Goal: Task Accomplishment & Management: Use online tool/utility

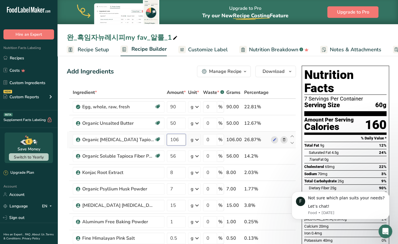
click at [174, 139] on input "106" at bounding box center [176, 140] width 19 height 12
click at [154, 72] on div "Add Ingredients Manage Recipe Delete Recipe Duplicate Recipe Scale Recipe Save …" at bounding box center [181, 72] width 229 height 12
click at [180, 169] on input "8" at bounding box center [176, 173] width 19 height 12
type input "9"
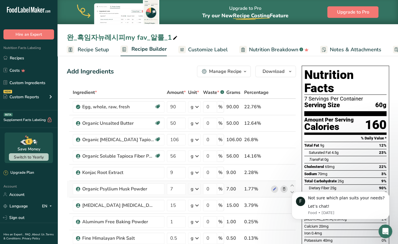
click at [282, 187] on icon at bounding box center [284, 189] width 4 height 6
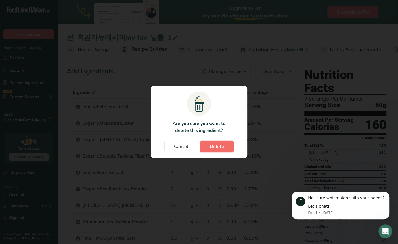
click at [209, 145] on button "Delete" at bounding box center [216, 147] width 33 height 12
type input "15"
type input "1"
type input "0.5"
type input "16"
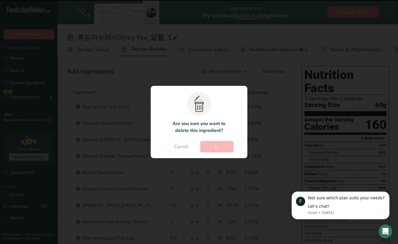
type input "10"
type input "15"
type input "5"
type input "7"
type input "8"
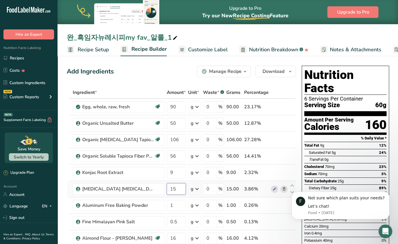
drag, startPoint x: 180, startPoint y: 188, endPoint x: 166, endPoint y: 188, distance: 14.1
click at [166, 188] on td "15" at bounding box center [176, 189] width 21 height 16
type input "25"
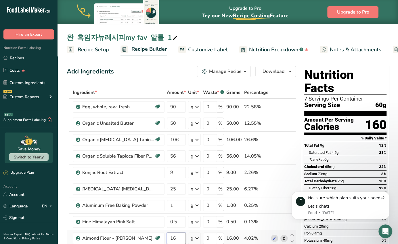
click at [180, 238] on input "16" at bounding box center [176, 238] width 19 height 12
type input "17"
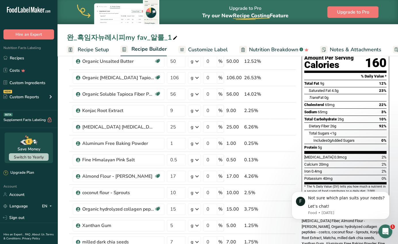
scroll to position [71, 0]
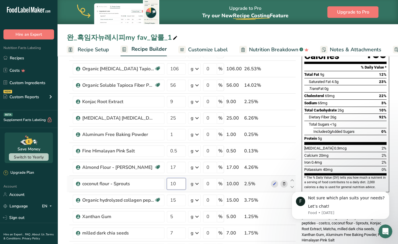
drag, startPoint x: 176, startPoint y: 183, endPoint x: 168, endPoint y: 183, distance: 8.1
click at [168, 183] on input "10" at bounding box center [176, 184] width 19 height 12
type input "5"
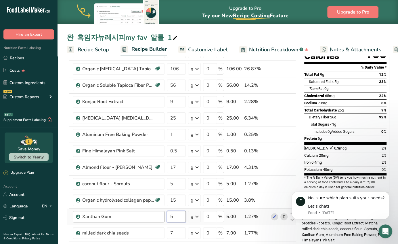
drag, startPoint x: 176, startPoint y: 216, endPoint x: 164, endPoint y: 216, distance: 12.1
click at [164, 216] on tr "Xanthan Gum 5 g Weight Units g kg mg See more Volume Units l Volume units requi…" at bounding box center [181, 216] width 229 height 16
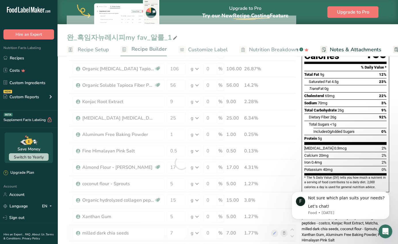
click at [283, 230] on div "Ingredient * Amount * Unit * Waste * .a-a{fill:#347362;}.b-a{fill:#fff;} Grams …" at bounding box center [181, 163] width 229 height 294
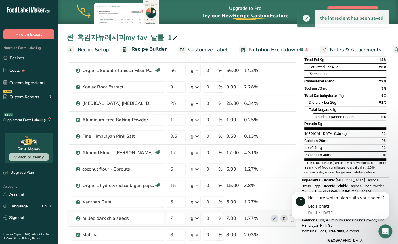
scroll to position [87, 0]
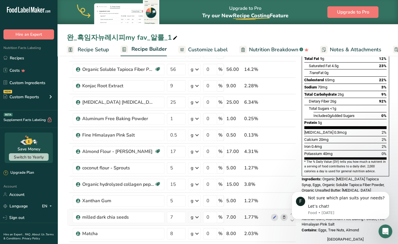
click at [283, 215] on icon at bounding box center [284, 217] width 4 height 6
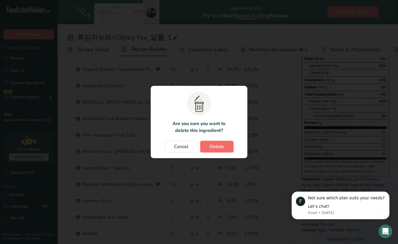
click at [216, 146] on span "Delete" at bounding box center [217, 146] width 14 height 7
type input "8"
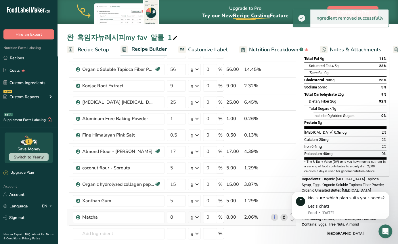
click at [282, 217] on icon at bounding box center [284, 217] width 4 height 6
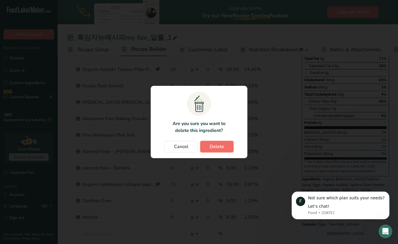
click at [222, 150] on span "Delete" at bounding box center [217, 146] width 14 height 7
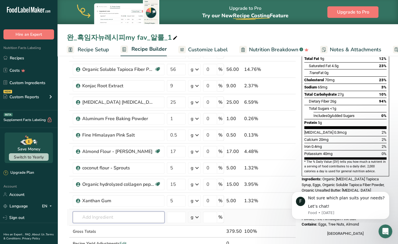
click at [141, 212] on input "text" at bounding box center [119, 217] width 92 height 12
type input "ovo"
click at [123, 195] on div "OVO" at bounding box center [113, 197] width 73 height 6
type input "OVO"
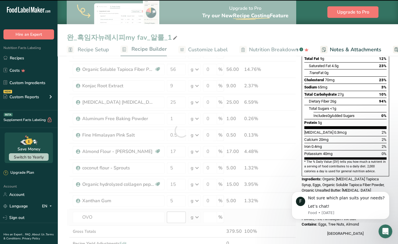
type input "0"
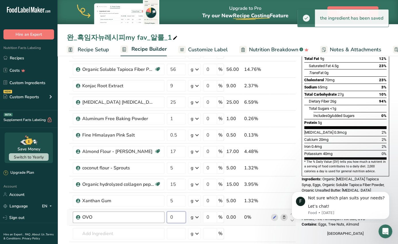
drag, startPoint x: 180, startPoint y: 215, endPoint x: 161, endPoint y: 215, distance: 18.7
click at [161, 215] on tr "OVO 0 g Weight Units g kg mg See more Volume Units l Volume units require a den…" at bounding box center [181, 217] width 229 height 16
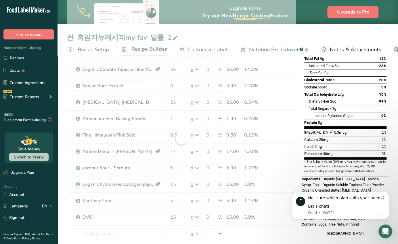
click at [63, 201] on section "Add Ingredients Manage Recipe Delete Recipe Duplicate Recipe Scale Recipe Save …" at bounding box center [228, 227] width 341 height 520
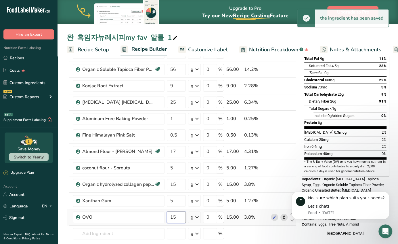
drag, startPoint x: 180, startPoint y: 213, endPoint x: 168, endPoint y: 213, distance: 11.5
click at [168, 213] on input "15" at bounding box center [176, 217] width 19 height 12
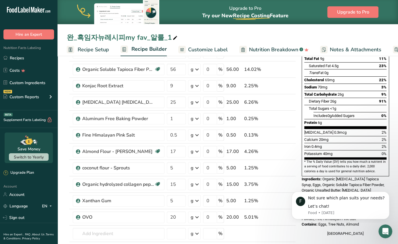
click at [63, 215] on section "Add Ingredients Manage Recipe Delete Recipe Duplicate Recipe Scale Recipe Save …" at bounding box center [228, 227] width 341 height 520
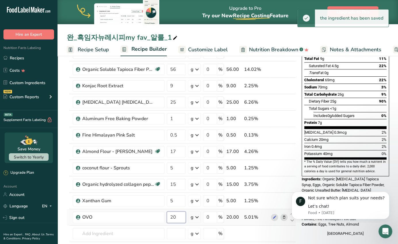
drag, startPoint x: 171, startPoint y: 213, endPoint x: 176, endPoint y: 213, distance: 4.0
click at [176, 213] on input "20" at bounding box center [176, 217] width 19 height 12
type input "2"
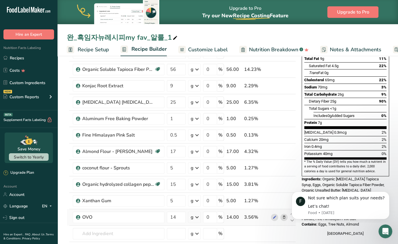
click at [67, 216] on div "Ingredient * Amount * Unit * Waste * .a-a{fill:#347362;}.b-a{fill:#fff;} Grams …" at bounding box center [181, 139] width 229 height 278
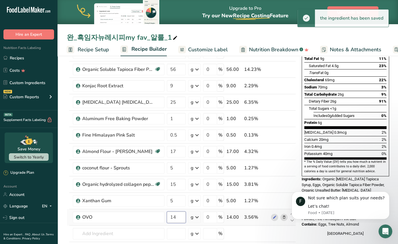
drag, startPoint x: 171, startPoint y: 215, endPoint x: 177, endPoint y: 215, distance: 5.5
click at [177, 215] on input "14" at bounding box center [176, 217] width 19 height 12
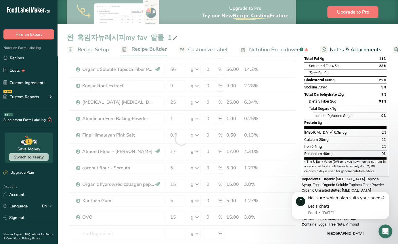
click at [64, 200] on section "Add Ingredients Manage Recipe Delete Recipe Duplicate Recipe Scale Recipe Save …" at bounding box center [228, 227] width 341 height 520
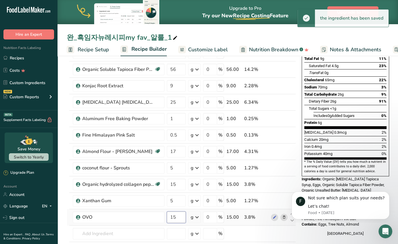
drag, startPoint x: 172, startPoint y: 215, endPoint x: 177, endPoint y: 215, distance: 4.9
click at [177, 215] on input "15" at bounding box center [176, 217] width 19 height 12
type input "16"
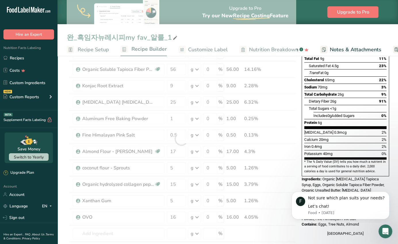
click at [65, 204] on section "Add Ingredients Manage Recipe Delete Recipe Duplicate Recipe Scale Recipe Save …" at bounding box center [228, 227] width 341 height 520
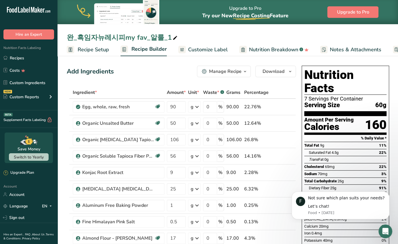
scroll to position [5, 0]
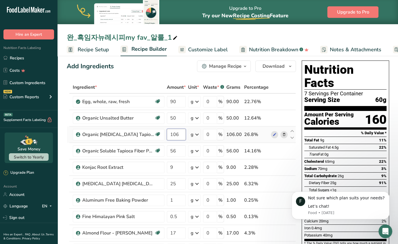
click at [180, 133] on input "106" at bounding box center [176, 135] width 19 height 12
type input "110"
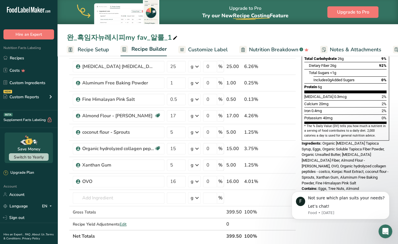
scroll to position [129, 0]
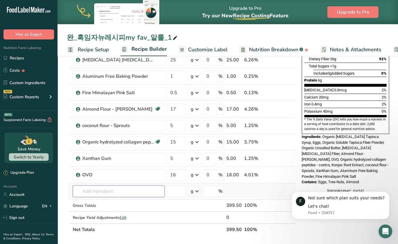
click at [87, 185] on input "text" at bounding box center [119, 191] width 92 height 12
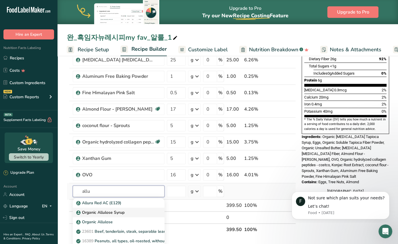
type input "allu"
click at [101, 209] on p "Organic Allulose Syrup" at bounding box center [100, 212] width 47 height 6
type input "Organic Allulose Syrup"
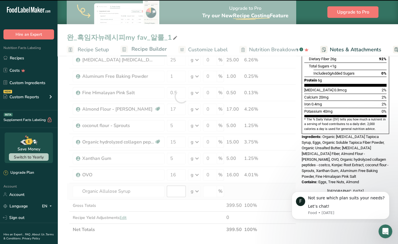
type input "0"
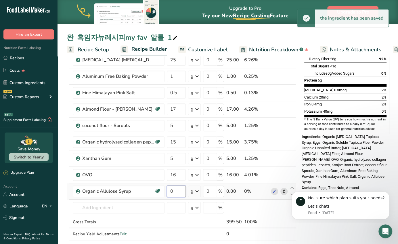
click at [176, 191] on input "0" at bounding box center [176, 191] width 19 height 12
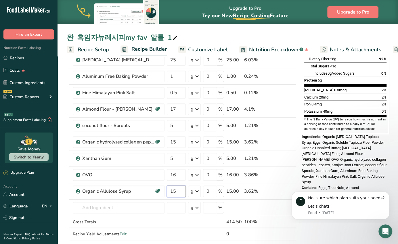
type input "15"
click at [63, 169] on section "Add Ingredients Manage Recipe Delete Recipe Duplicate Recipe Scale Recipe Save …" at bounding box center [228, 193] width 341 height 537
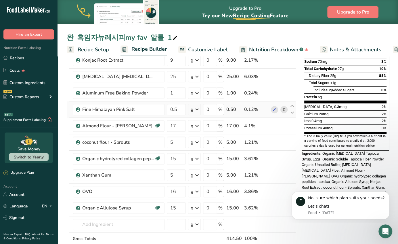
scroll to position [113, 0]
